Goal: Transaction & Acquisition: Download file/media

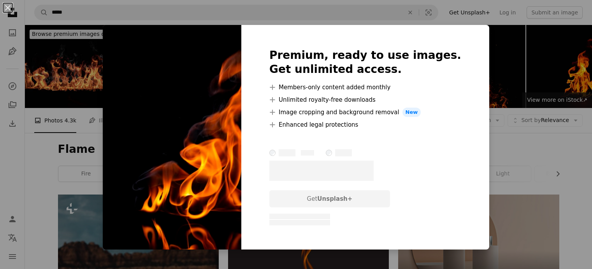
scroll to position [1812, 0]
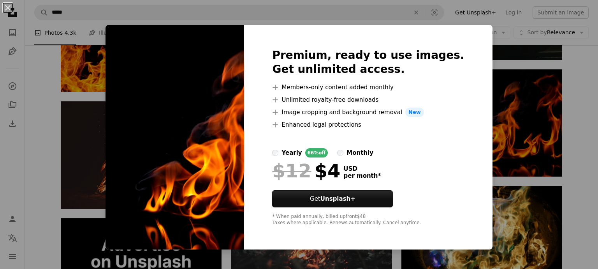
click at [513, 125] on div "An X shape Premium, ready to use images. Get unlimited access. A plus sign Memb…" at bounding box center [299, 134] width 598 height 269
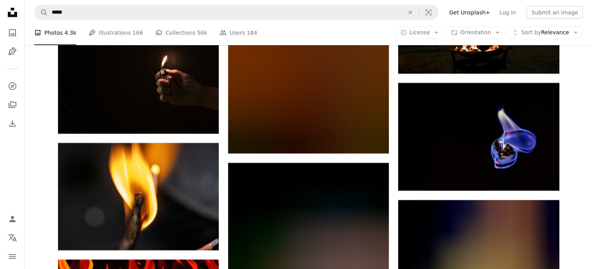
scroll to position [8665, 0]
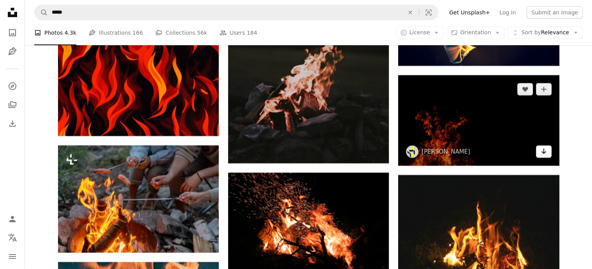
click at [543, 148] on icon "Arrow pointing down" at bounding box center [544, 150] width 6 height 9
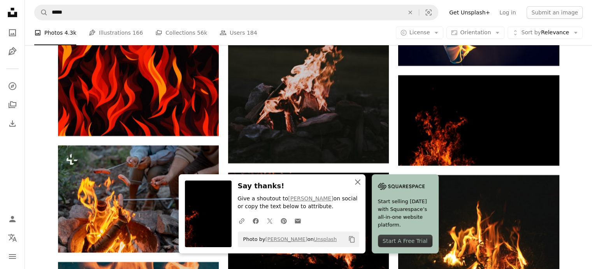
click at [357, 181] on icon "button" at bounding box center [357, 181] width 5 height 5
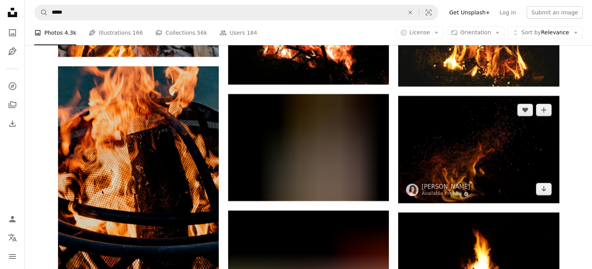
scroll to position [8855, 0]
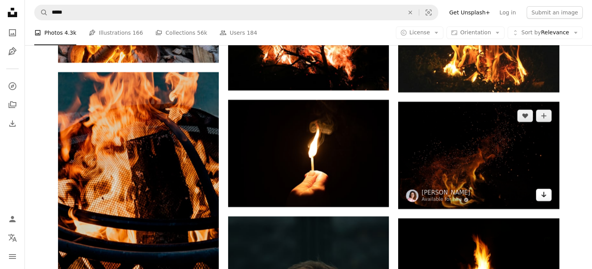
click at [543, 195] on icon "Arrow pointing down" at bounding box center [544, 194] width 6 height 9
